Goal: Task Accomplishment & Management: Complete application form

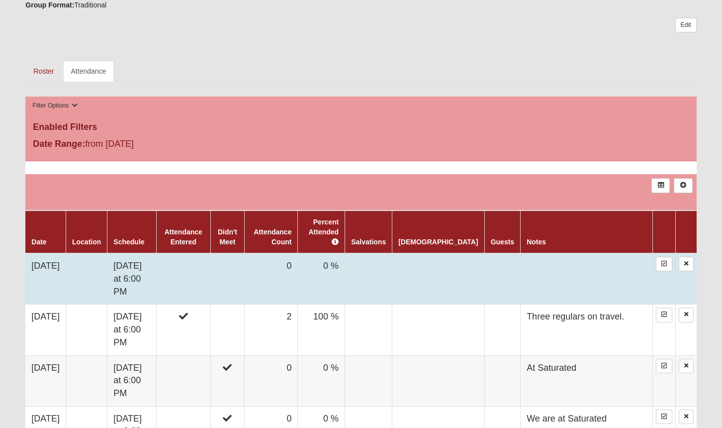
scroll to position [304, 0]
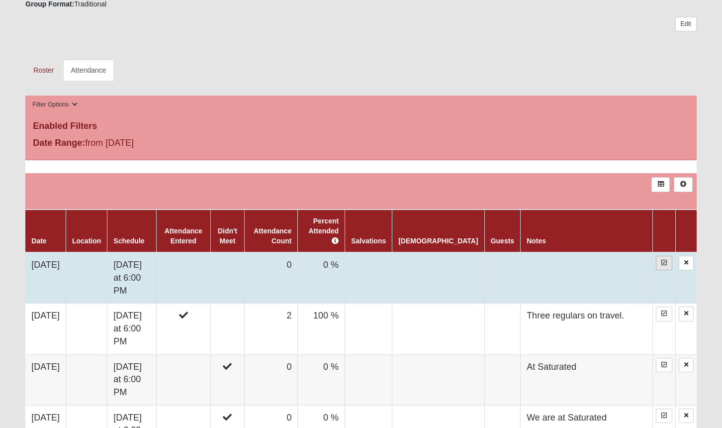
click at [664, 260] on icon at bounding box center [664, 263] width 5 height 6
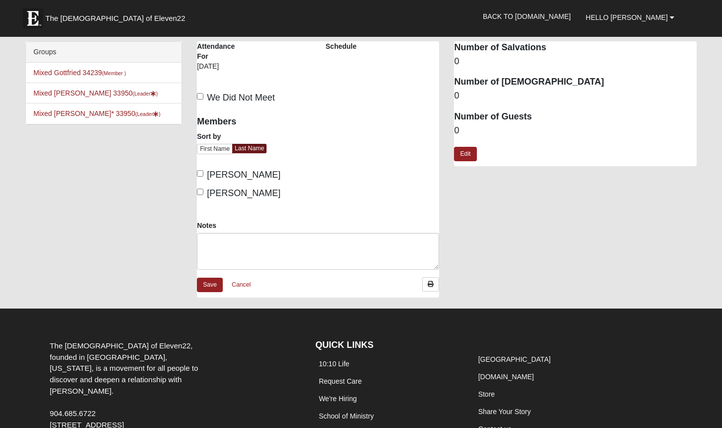
click at [201, 171] on input "Thompson, Christine" at bounding box center [200, 173] width 6 height 6
checkbox input "true"
click at [200, 191] on input "Thompson, John" at bounding box center [200, 192] width 6 height 6
checkbox input "true"
click at [468, 148] on link "Edit" at bounding box center [465, 154] width 22 height 14
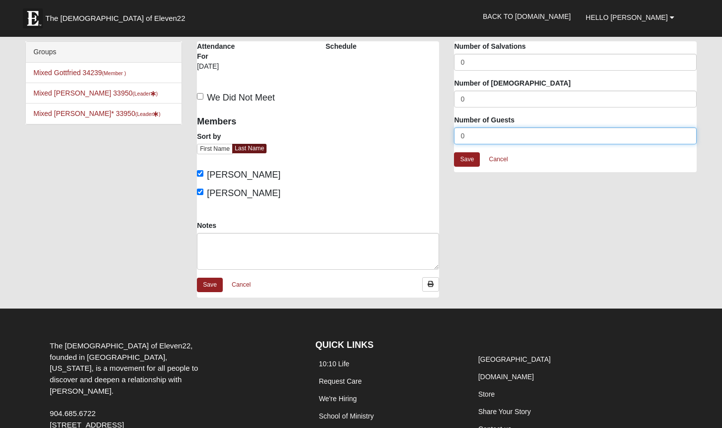
drag, startPoint x: 467, startPoint y: 137, endPoint x: 458, endPoint y: 136, distance: 8.5
click at [458, 136] on input "0" at bounding box center [575, 135] width 242 height 17
type input "4"
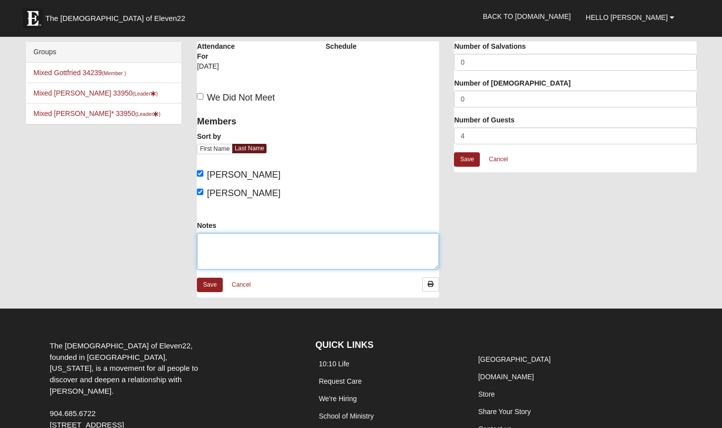
click at [211, 242] on textarea "Notes" at bounding box center [318, 251] width 242 height 37
type textarea "Good discussion and prayer time."
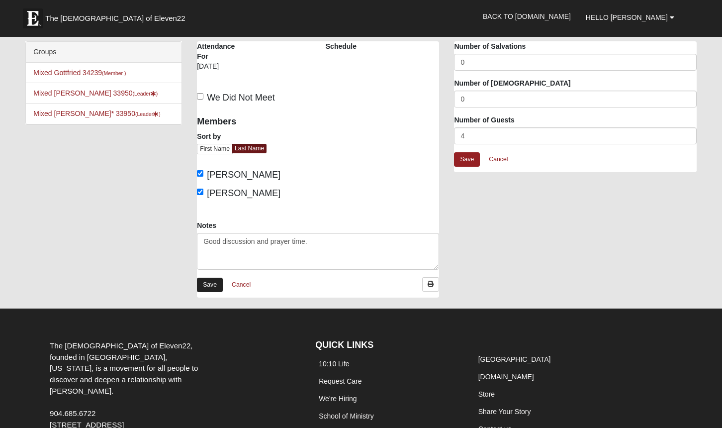
click at [209, 282] on link "Save" at bounding box center [210, 285] width 26 height 14
